Goal: Contribute content

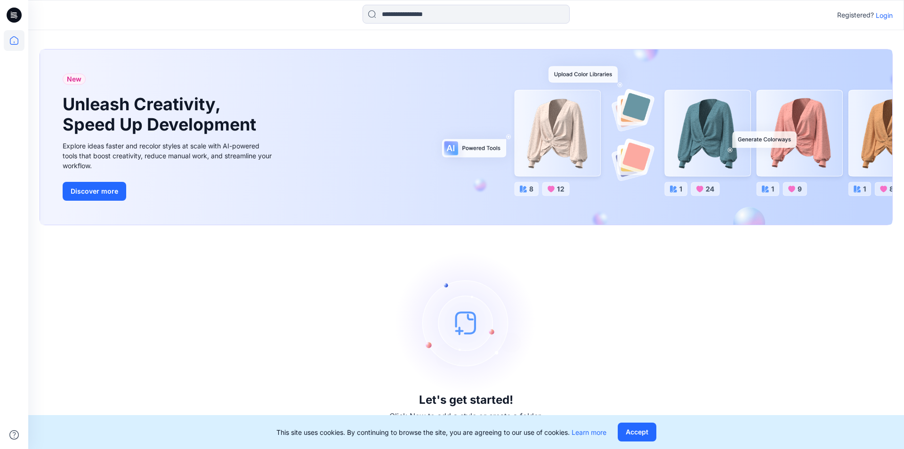
click at [882, 18] on p "Login" at bounding box center [884, 15] width 17 height 10
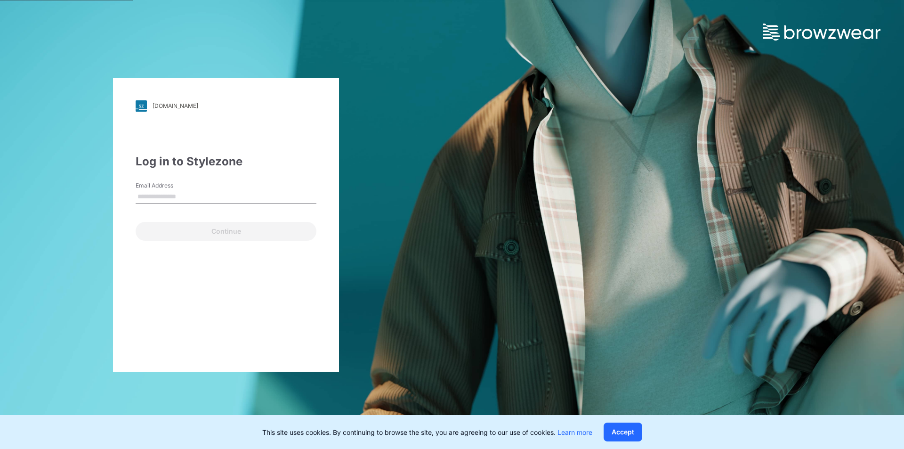
click at [202, 199] on input "Email Address" at bounding box center [226, 197] width 181 height 14
type input "**********"
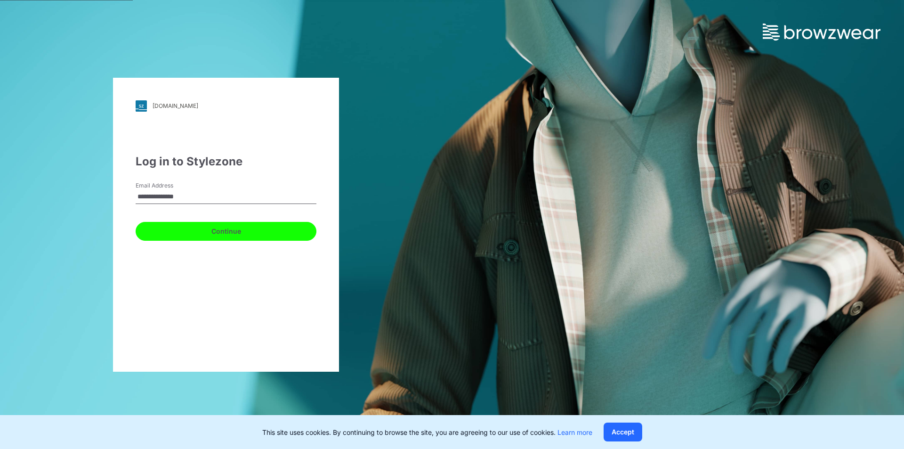
click at [208, 230] on button "Continue" at bounding box center [226, 231] width 181 height 19
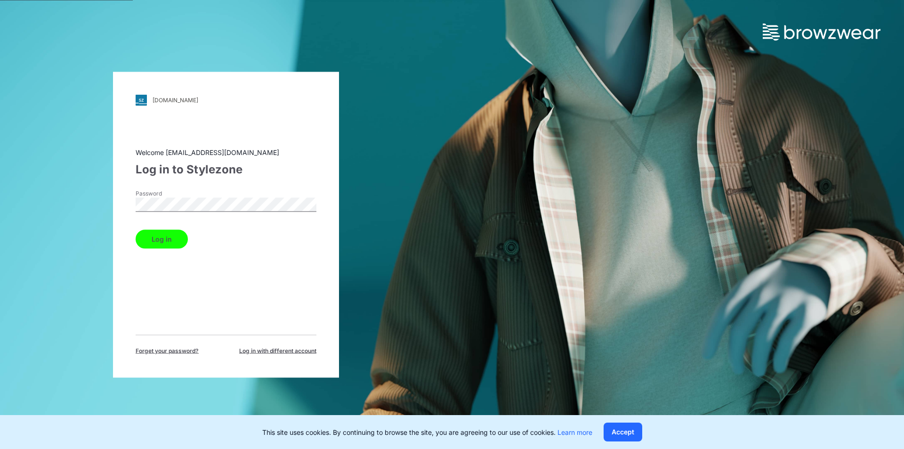
click at [174, 243] on button "Log in" at bounding box center [162, 238] width 52 height 19
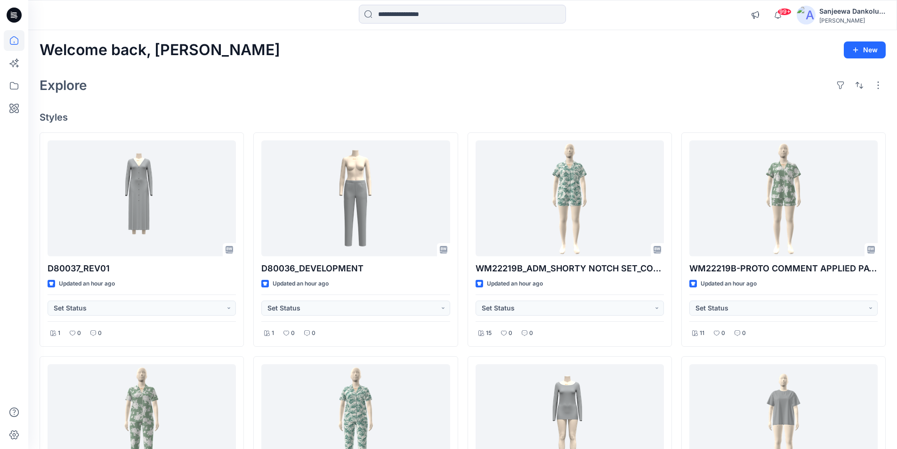
scroll to position [768, 0]
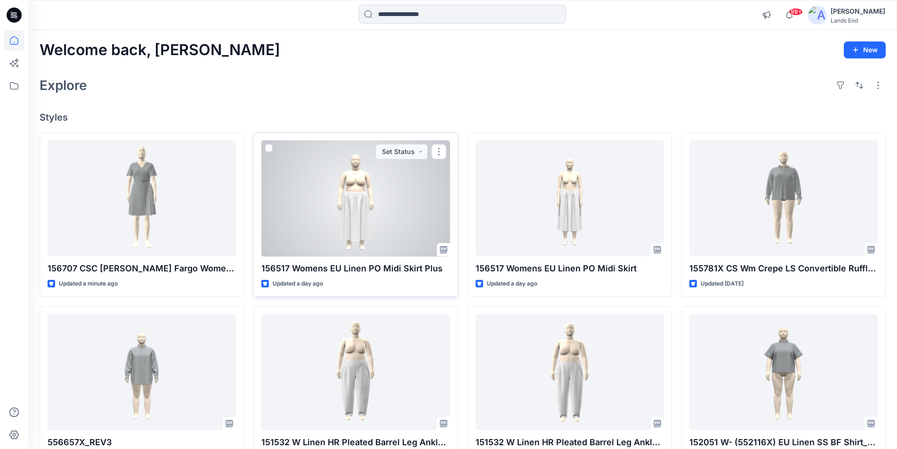
click at [407, 224] on div at bounding box center [355, 198] width 188 height 116
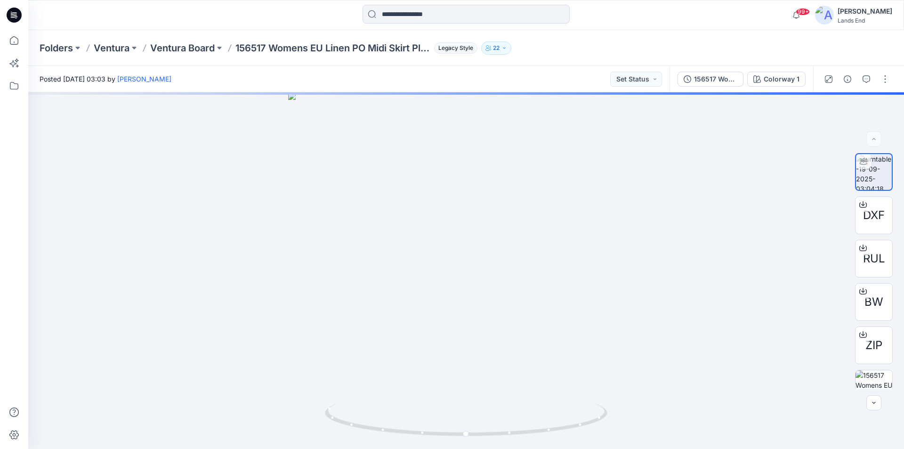
click at [13, 12] on icon at bounding box center [14, 15] width 15 height 15
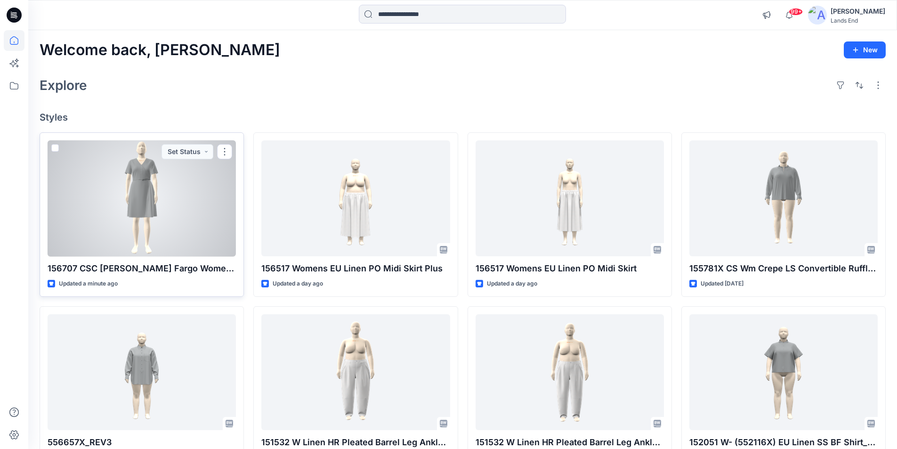
click at [164, 226] on div at bounding box center [142, 198] width 188 height 116
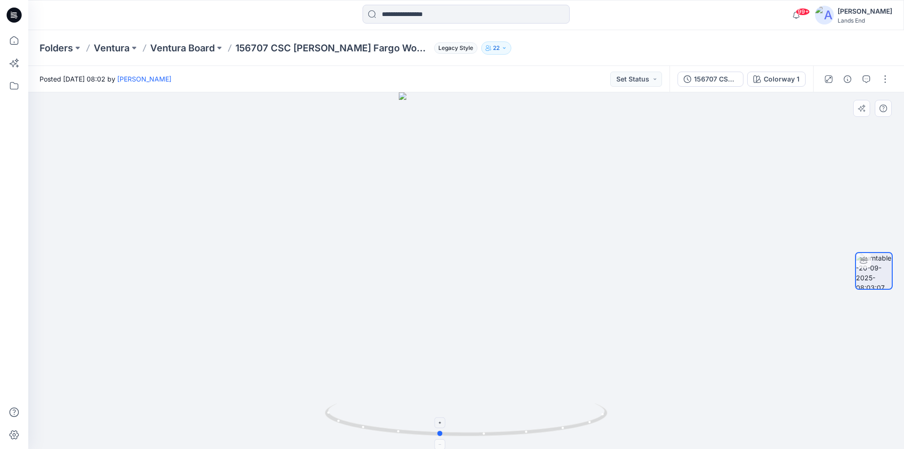
drag, startPoint x: 421, startPoint y: 438, endPoint x: 394, endPoint y: 412, distance: 37.6
click at [394, 412] on icon at bounding box center [467, 420] width 285 height 35
click at [885, 78] on button "button" at bounding box center [885, 79] width 15 height 15
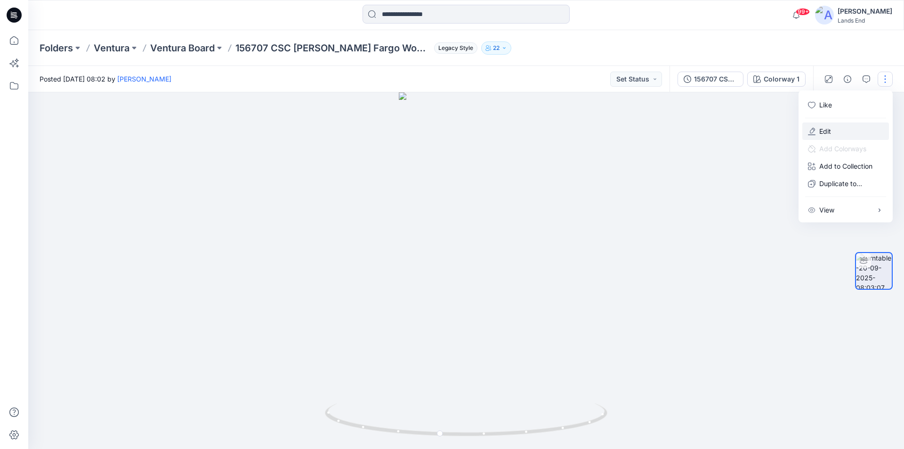
click at [832, 128] on button "Edit" at bounding box center [846, 130] width 87 height 17
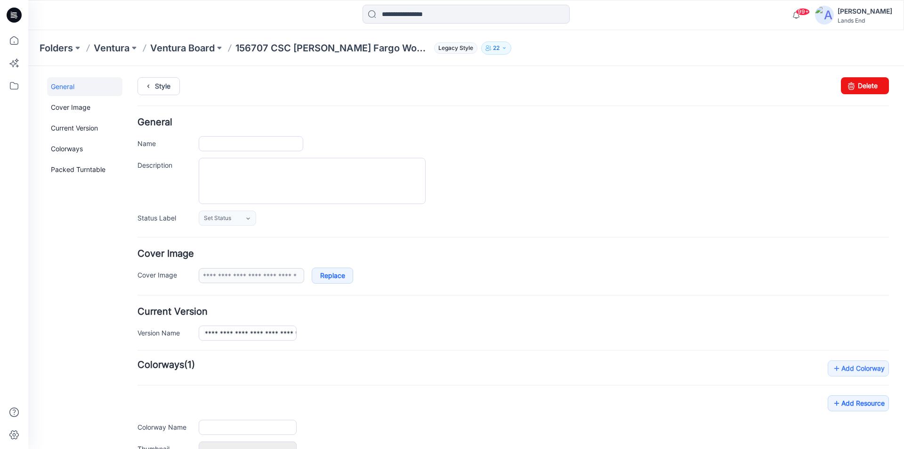
type input "**********"
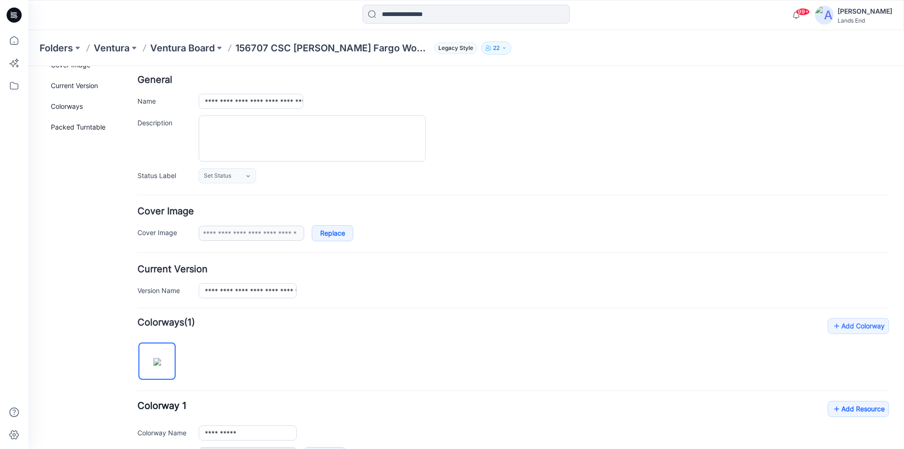
scroll to position [94, 0]
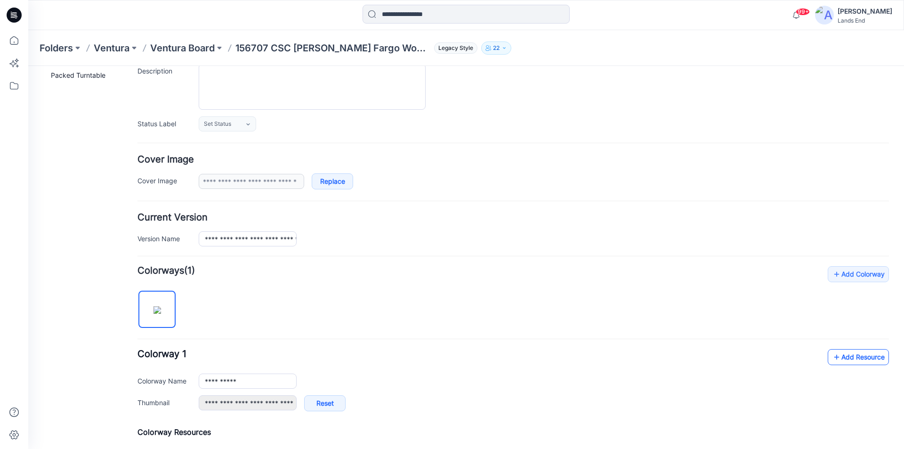
click at [868, 356] on link "Add Resource" at bounding box center [858, 357] width 61 height 16
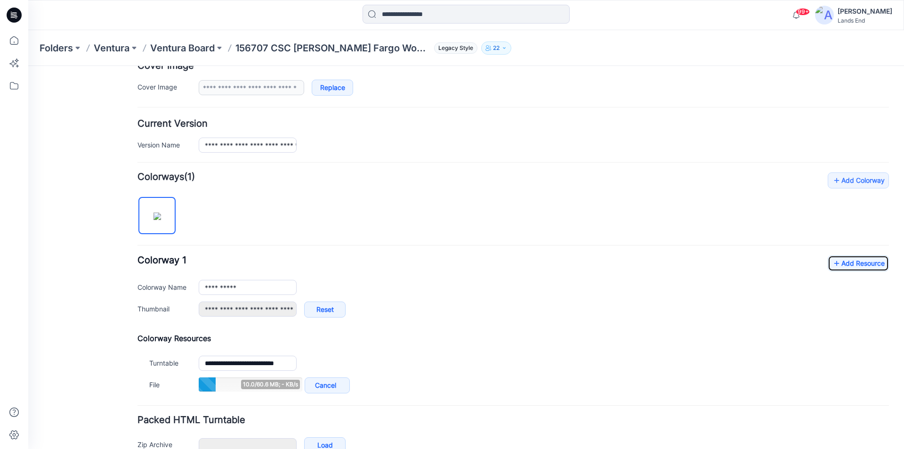
scroll to position [188, 0]
click at [851, 266] on link "Add Resource" at bounding box center [858, 263] width 61 height 16
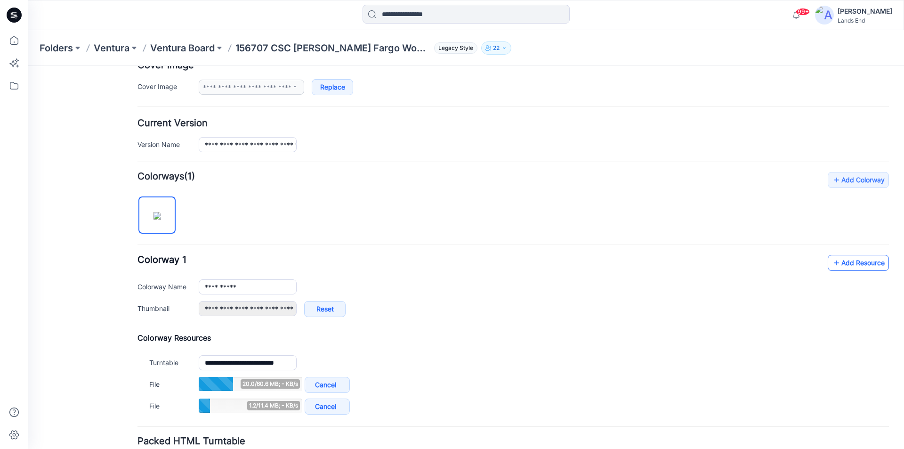
click at [847, 266] on link "Add Resource" at bounding box center [858, 263] width 61 height 16
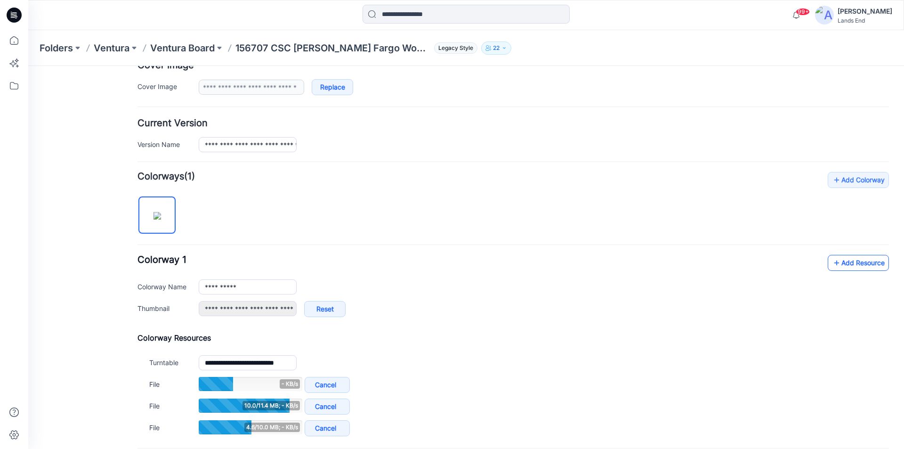
click at [847, 263] on link "Add Resource" at bounding box center [858, 263] width 61 height 16
click at [860, 263] on link "Add Resource" at bounding box center [858, 263] width 61 height 16
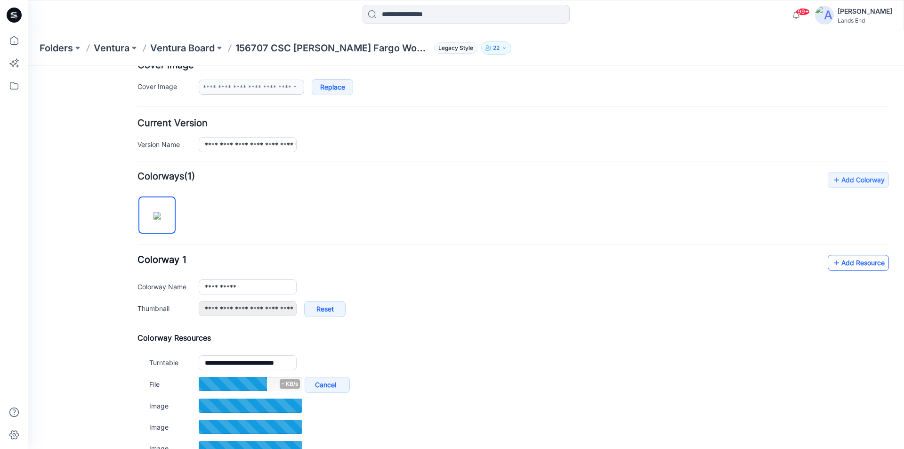
click at [846, 261] on link "Add Resource" at bounding box center [858, 263] width 61 height 16
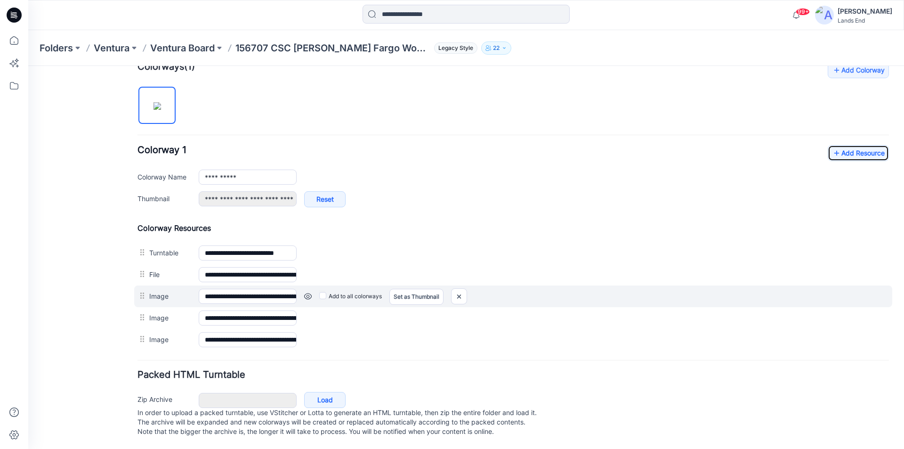
scroll to position [308, 0]
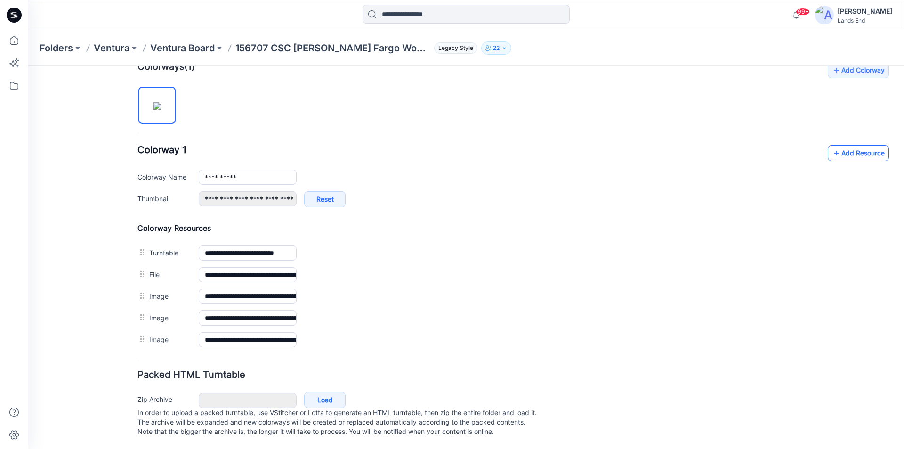
click at [857, 145] on link "Add Resource" at bounding box center [858, 153] width 61 height 16
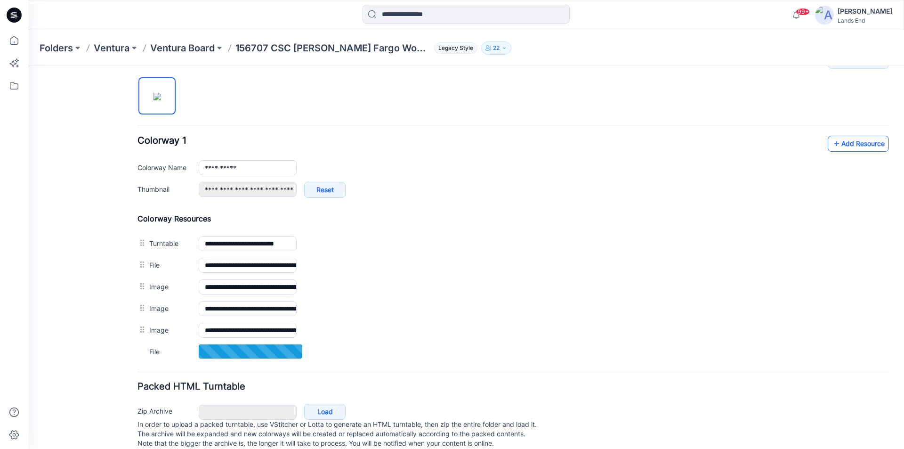
click at [851, 146] on link "Add Resource" at bounding box center [858, 144] width 61 height 16
